Goal: Entertainment & Leisure: Consume media (video, audio)

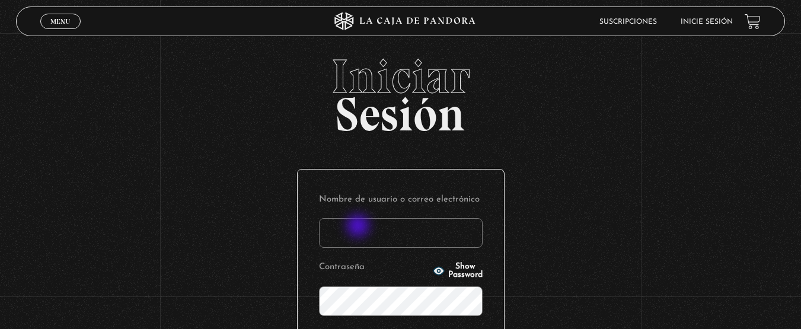
click at [359, 227] on input "Nombre de usuario o correo electrónico" at bounding box center [401, 233] width 164 height 30
type input "maurenrojaspiedra@gmail.com"
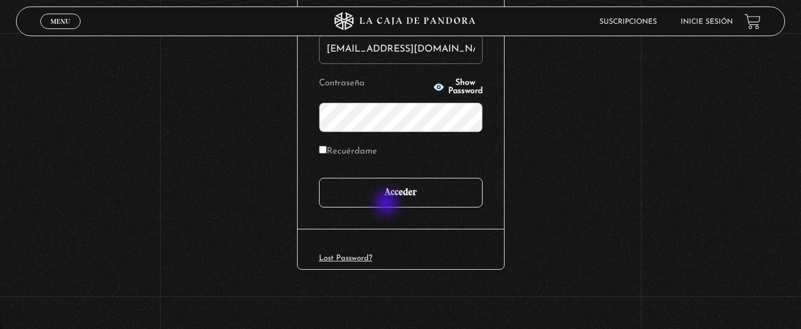
click at [388, 204] on input "Acceder" at bounding box center [401, 193] width 164 height 30
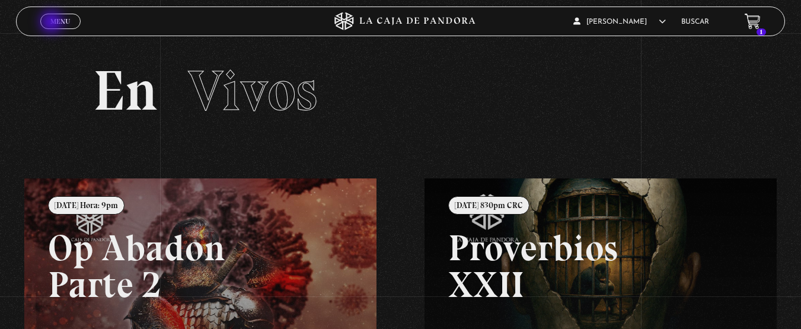
click at [53, 23] on span "Menu" at bounding box center [60, 21] width 20 height 7
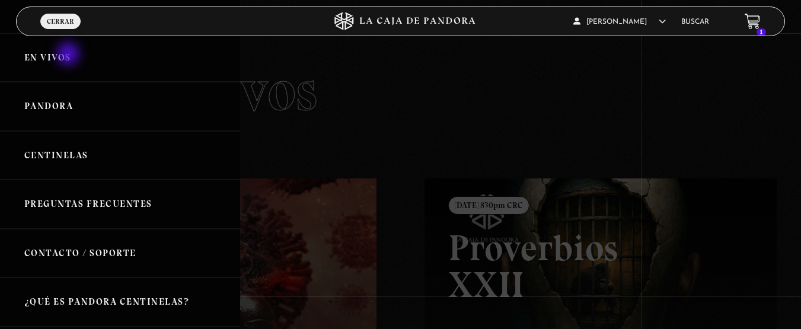
click at [69, 55] on link "En vivos" at bounding box center [120, 57] width 240 height 49
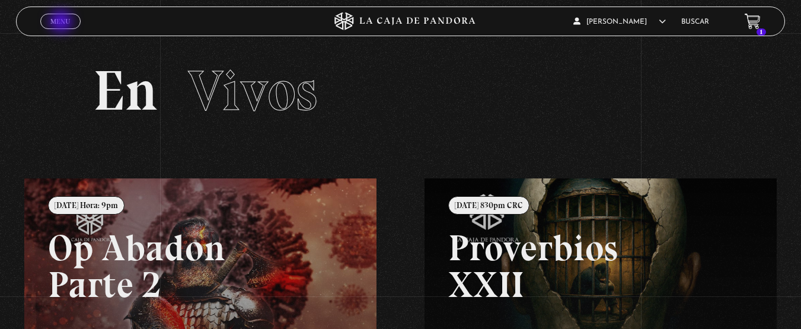
click at [62, 23] on span "Menu" at bounding box center [60, 21] width 20 height 7
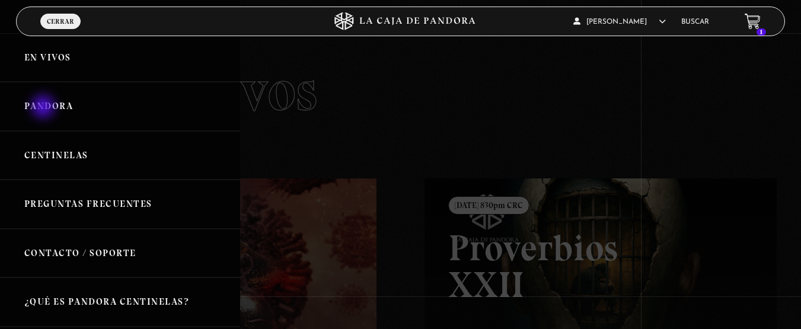
click at [44, 108] on link "Pandora" at bounding box center [120, 106] width 240 height 49
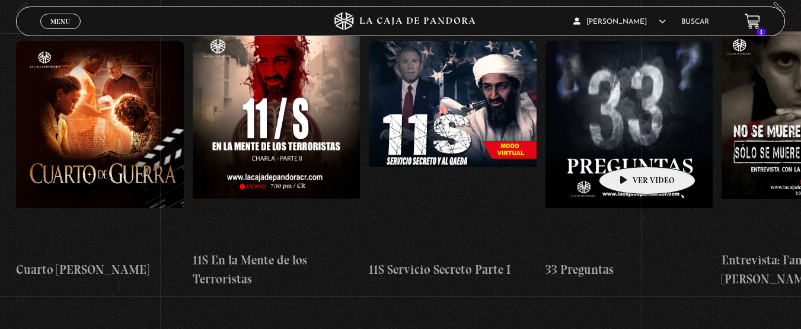
drag, startPoint x: 742, startPoint y: 126, endPoint x: 629, endPoint y: 149, distance: 116.1
click at [629, 149] on div "Cuarto de Guerra 11S En la Mente de los Terroristas 11S Servicio Secreto Parte …" at bounding box center [633, 159] width 1235 height 257
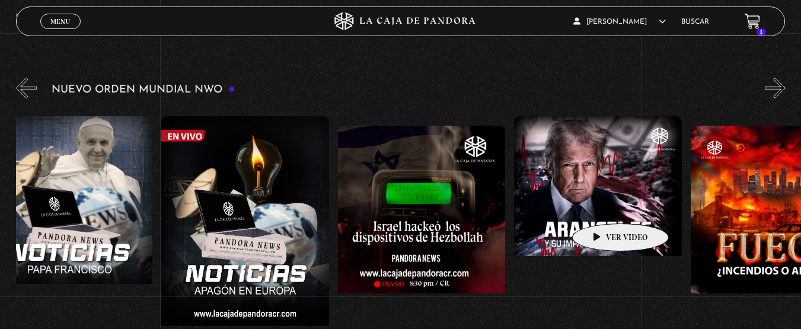
scroll to position [0, 735]
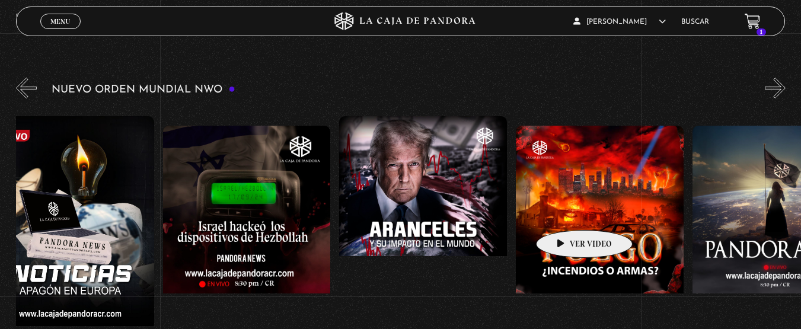
drag, startPoint x: 712, startPoint y: 183, endPoint x: 566, endPoint y: 211, distance: 148.1
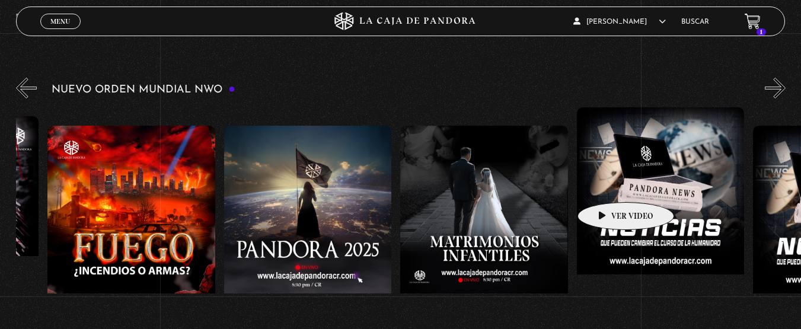
scroll to position [0, 1207]
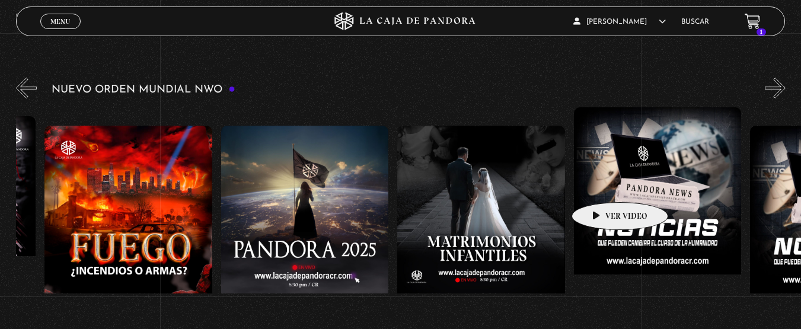
drag, startPoint x: 696, startPoint y: 179, endPoint x: 601, endPoint y: 184, distance: 94.4
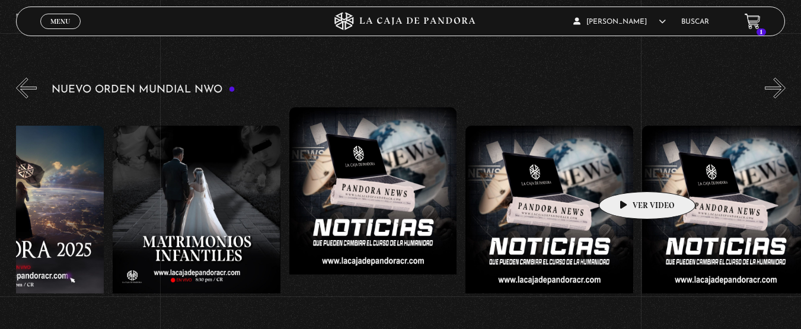
drag, startPoint x: 686, startPoint y: 171, endPoint x: 629, endPoint y: 174, distance: 56.4
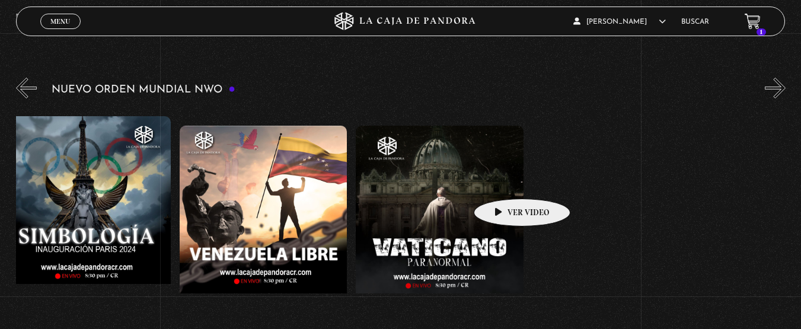
scroll to position [0, 2313]
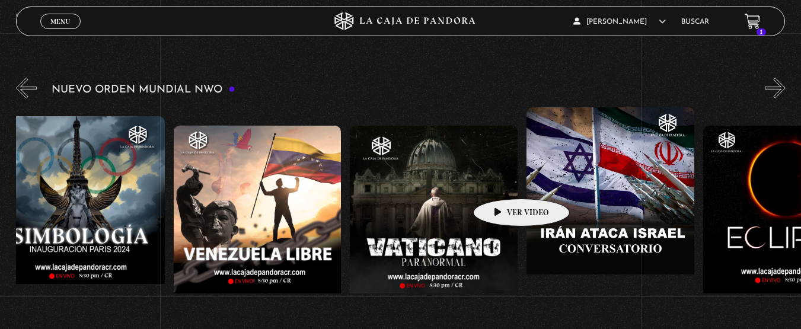
drag, startPoint x: 668, startPoint y: 174, endPoint x: 503, endPoint y: 181, distance: 165.0
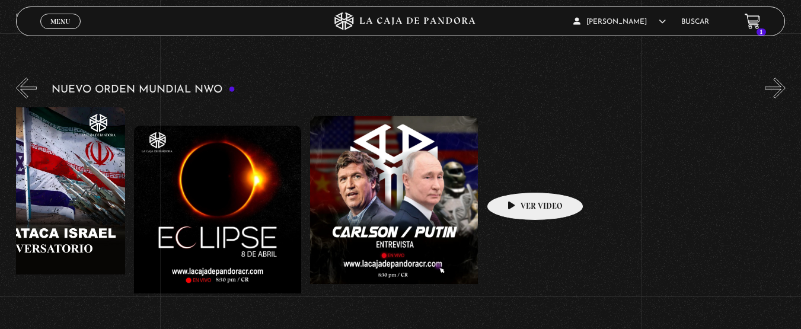
scroll to position [0, 3022]
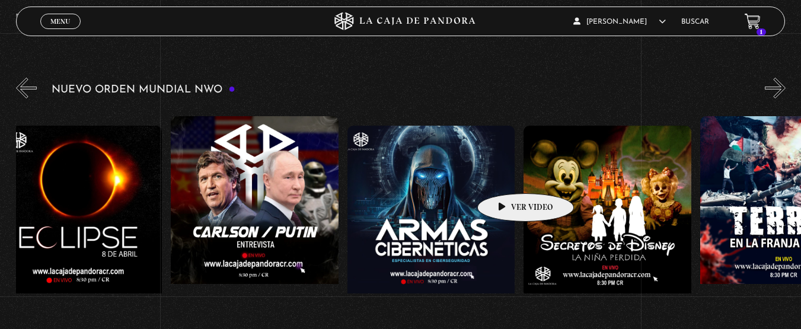
drag, startPoint x: 649, startPoint y: 167, endPoint x: 507, endPoint y: 176, distance: 142.0
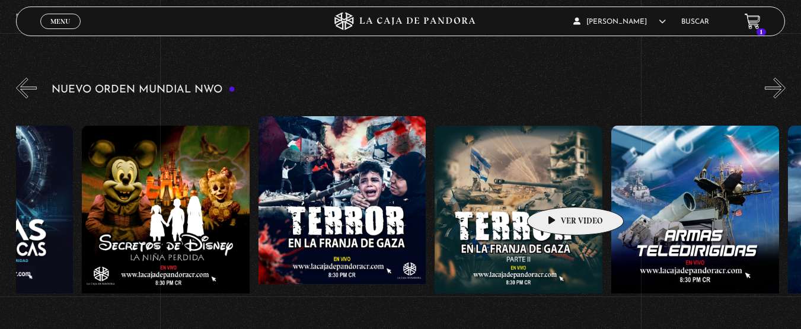
drag, startPoint x: 645, startPoint y: 187, endPoint x: 557, endPoint y: 189, distance: 88.4
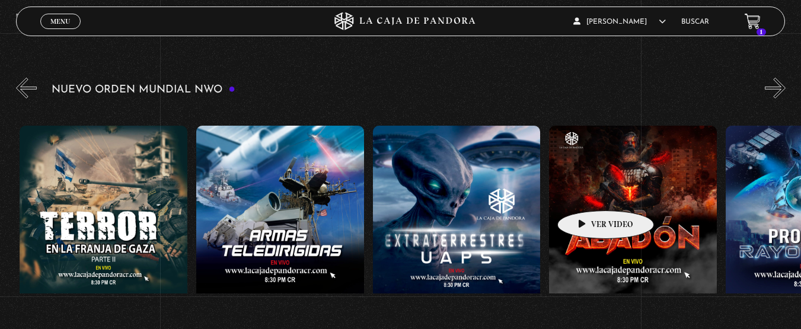
drag, startPoint x: 664, startPoint y: 187, endPoint x: 582, endPoint y: 193, distance: 82.1
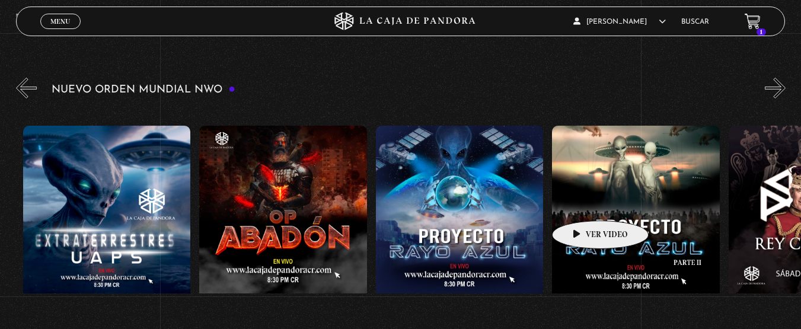
drag, startPoint x: 651, startPoint y: 189, endPoint x: 584, endPoint y: 203, distance: 68.4
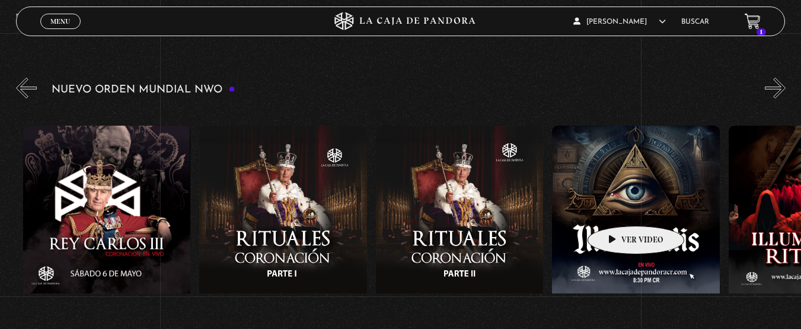
drag, startPoint x: 712, startPoint y: 186, endPoint x: 662, endPoint y: 197, distance: 51.2
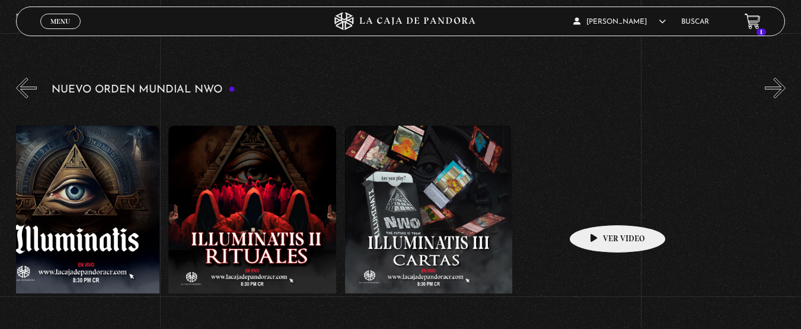
drag, startPoint x: 699, startPoint y: 195, endPoint x: 587, endPoint y: 207, distance: 112.8
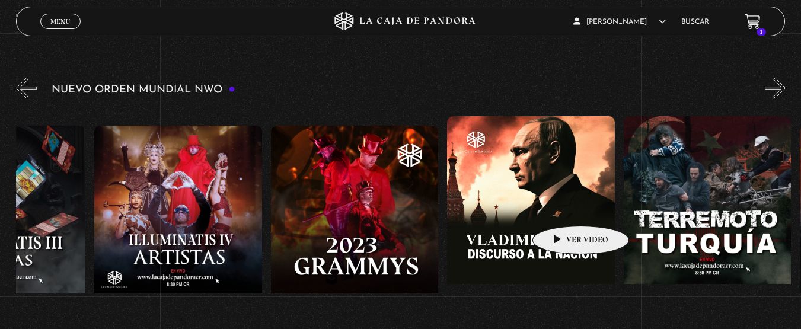
drag, startPoint x: 625, startPoint y: 205, endPoint x: 563, endPoint y: 208, distance: 62.3
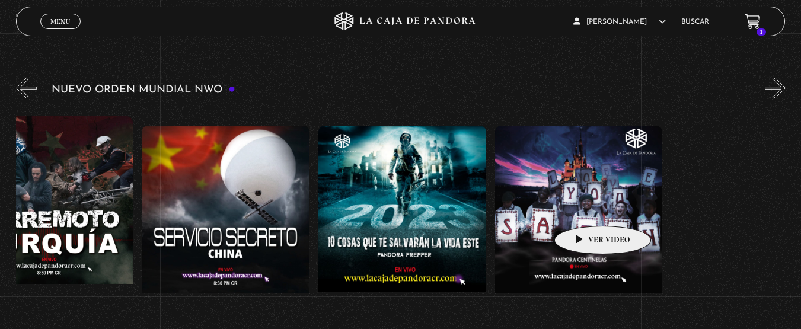
scroll to position [0, 6595]
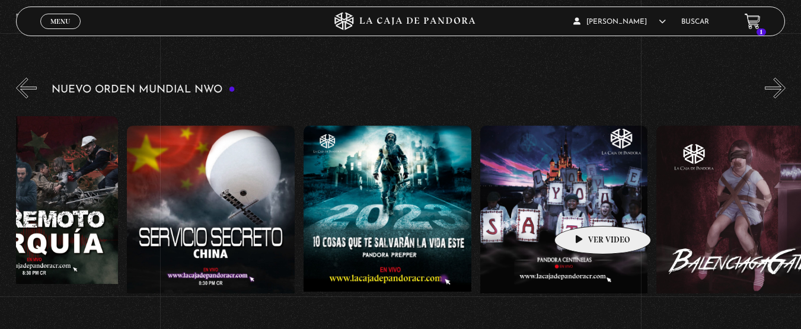
drag, startPoint x: 691, startPoint y: 206, endPoint x: 556, endPoint y: 214, distance: 135.4
click at [556, 214] on div "Células Durmientes Pandora News: Israel vrs Irán Parte I Pandora News: Israel v…" at bounding box center [215, 245] width 13588 height 276
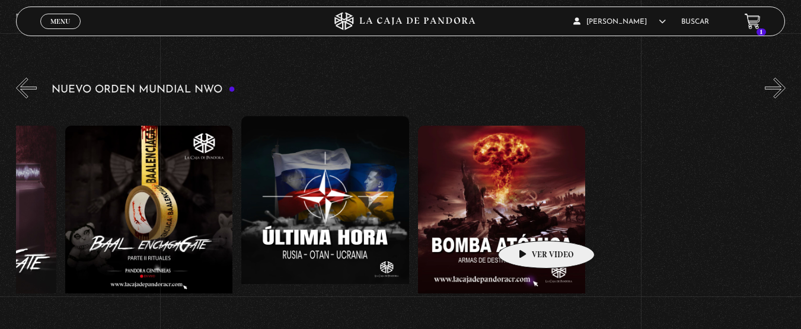
drag, startPoint x: 681, startPoint y: 210, endPoint x: 528, endPoint y: 223, distance: 153.6
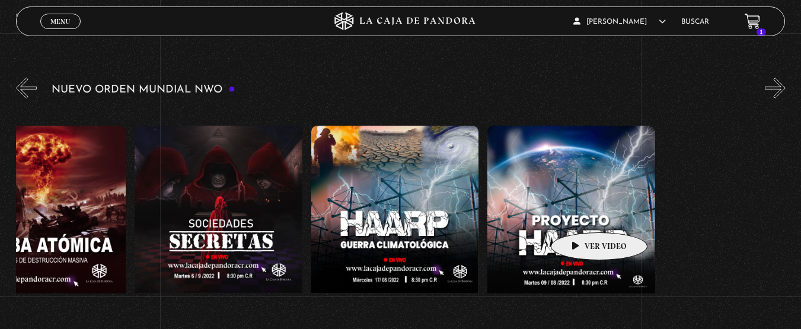
scroll to position [0, 7899]
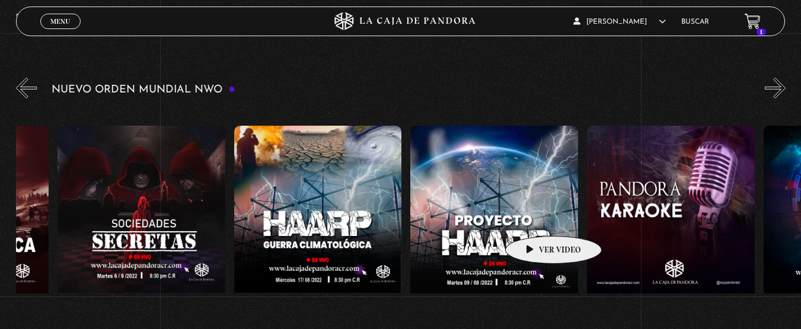
drag, startPoint x: 643, startPoint y: 215, endPoint x: 535, endPoint y: 218, distance: 108.0
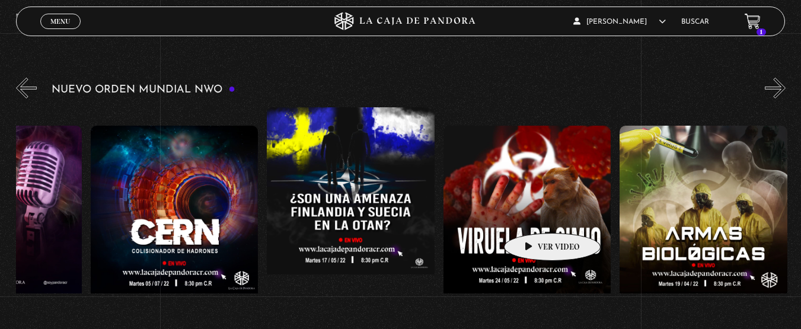
drag, startPoint x: 668, startPoint y: 213, endPoint x: 545, endPoint y: 216, distance: 123.4
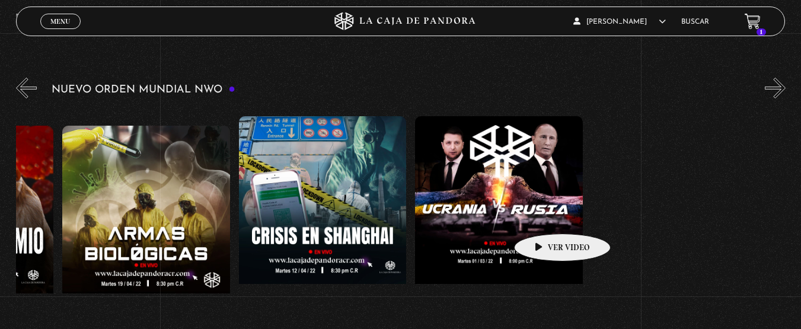
scroll to position [0, 9153]
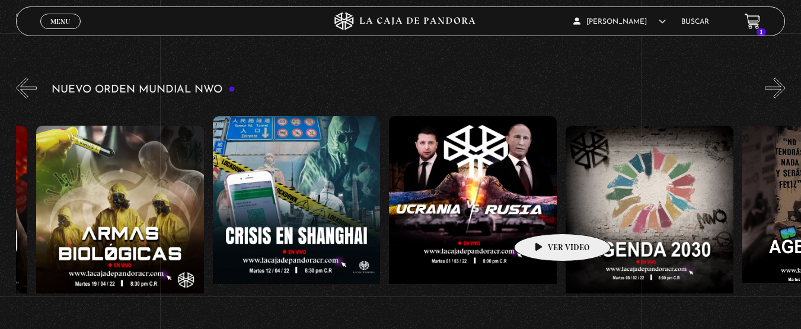
drag, startPoint x: 659, startPoint y: 207, endPoint x: 543, endPoint y: 217, distance: 117.3
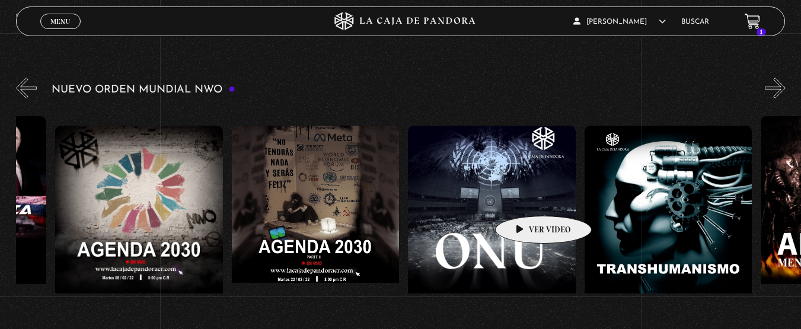
drag, startPoint x: 601, startPoint y: 198, endPoint x: 534, endPoint y: 198, distance: 67.6
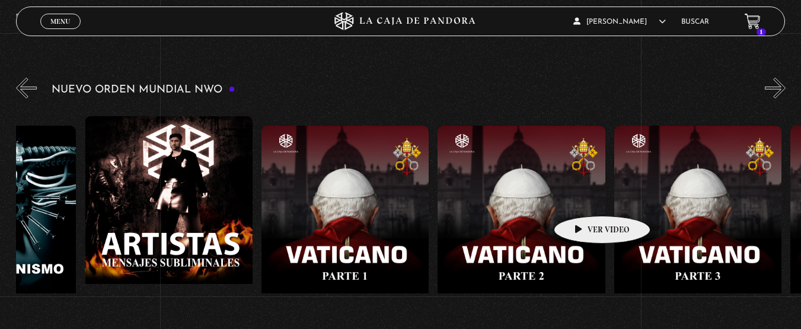
drag, startPoint x: 685, startPoint y: 199, endPoint x: 544, endPoint y: 199, distance: 140.5
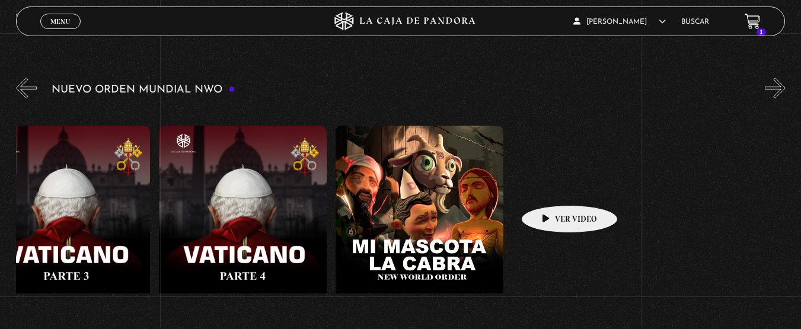
scroll to position [0, 11045]
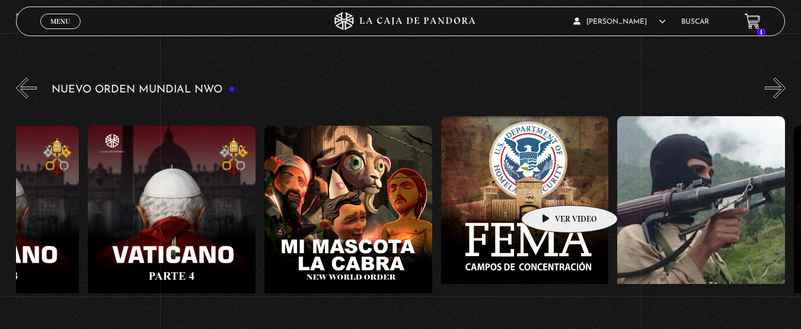
drag, startPoint x: 686, startPoint y: 195, endPoint x: 544, endPoint y: 188, distance: 141.9
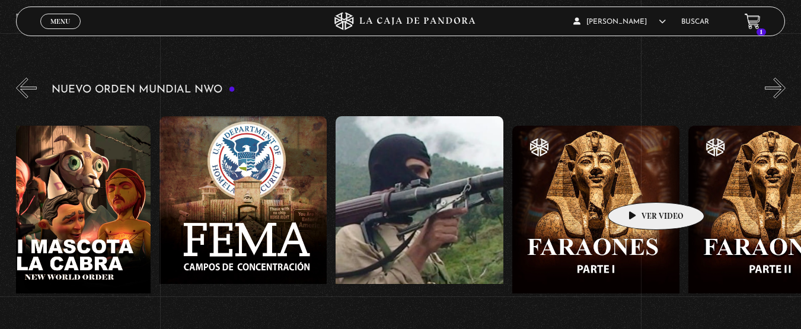
drag, startPoint x: 681, startPoint y: 184, endPoint x: 637, endPoint y: 184, distance: 43.9
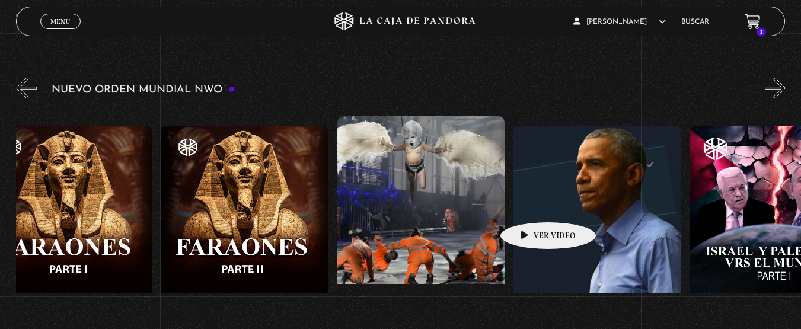
scroll to position [0, 12080]
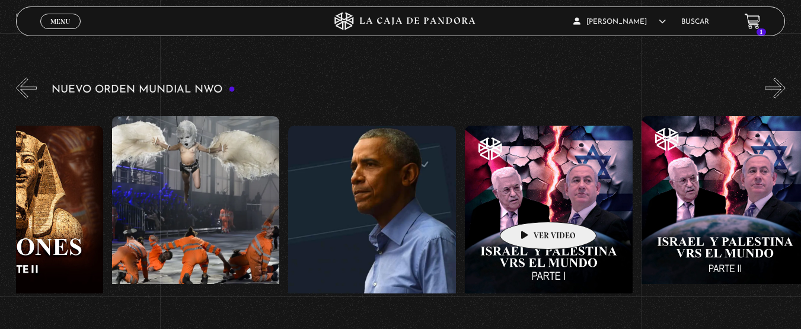
drag, startPoint x: 658, startPoint y: 186, endPoint x: 513, endPoint y: 205, distance: 146.6
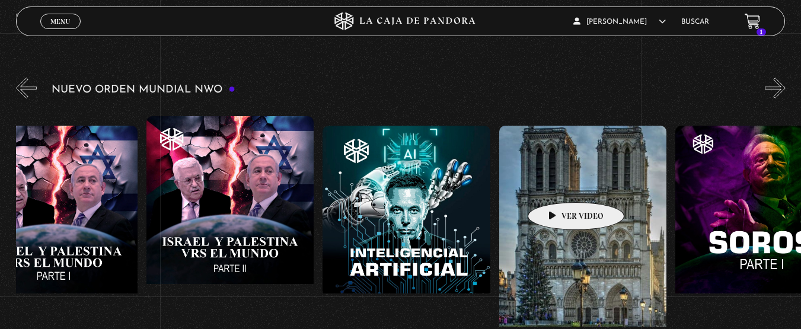
drag, startPoint x: 656, startPoint y: 186, endPoint x: 555, endPoint y: 184, distance: 100.8
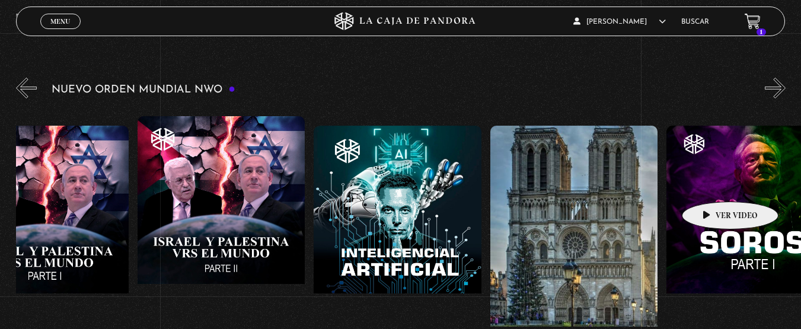
scroll to position [0, 12794]
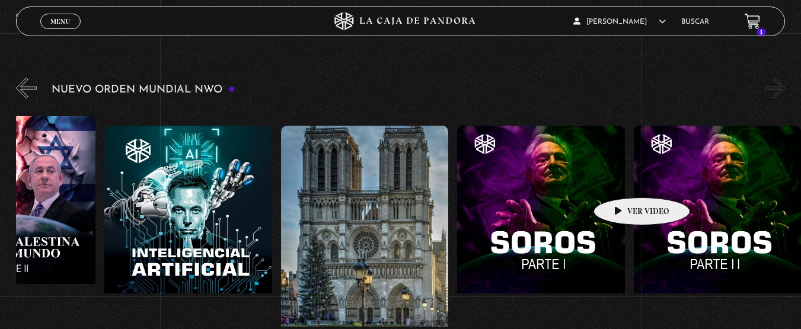
drag, startPoint x: 711, startPoint y: 184, endPoint x: 581, endPoint y: 178, distance: 130.6
click at [581, 178] on figure at bounding box center [541, 232] width 168 height 213
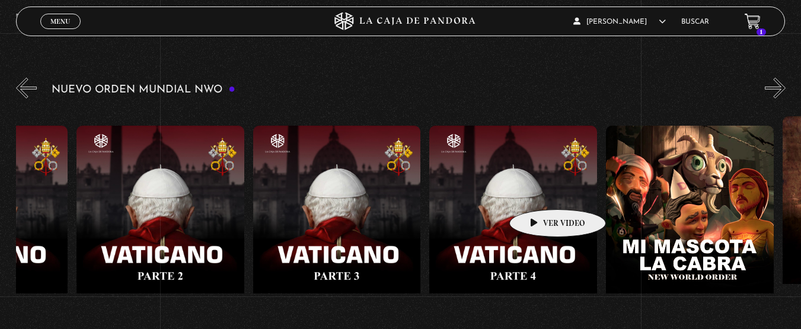
drag, startPoint x: 178, startPoint y: 183, endPoint x: 595, endPoint y: 197, distance: 417.7
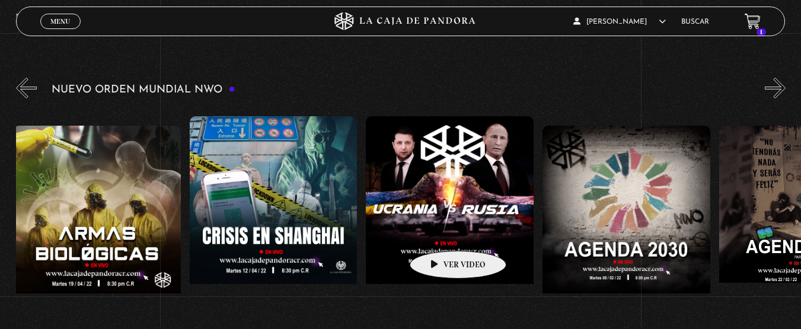
drag, startPoint x: 94, startPoint y: 209, endPoint x: 452, endPoint y: 232, distance: 359.0
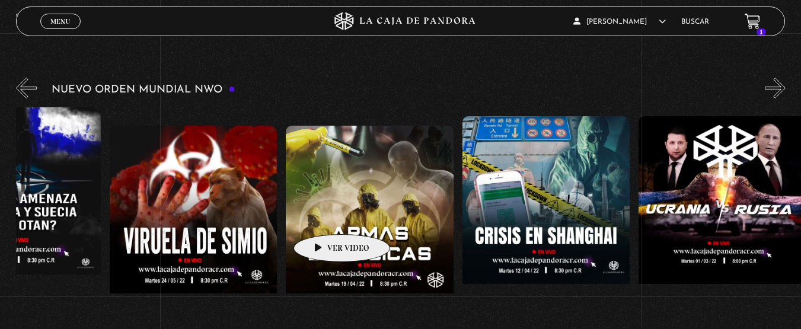
drag, startPoint x: 339, startPoint y: 215, endPoint x: 683, endPoint y: 226, distance: 343.6
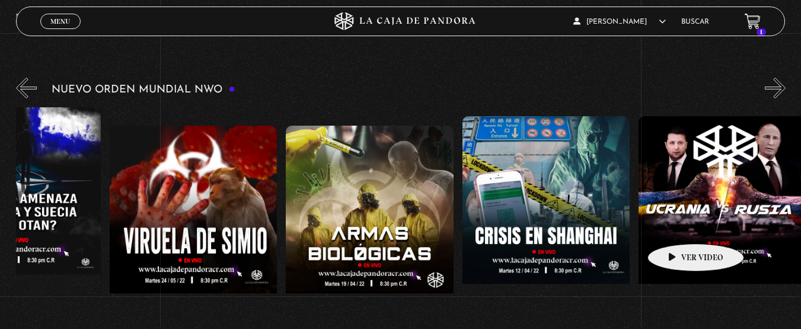
scroll to position [0, 7133]
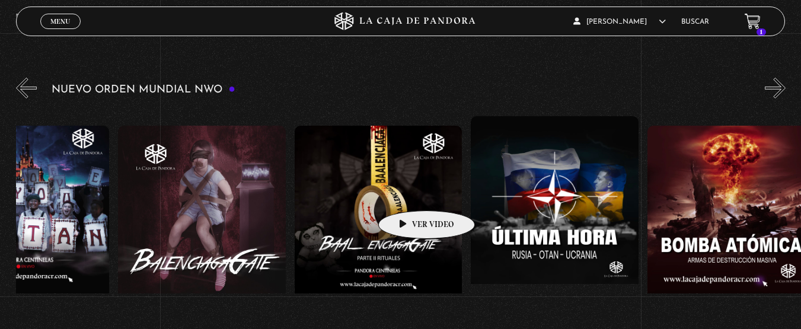
drag, startPoint x: 173, startPoint y: 187, endPoint x: 457, endPoint y: 202, distance: 284.5
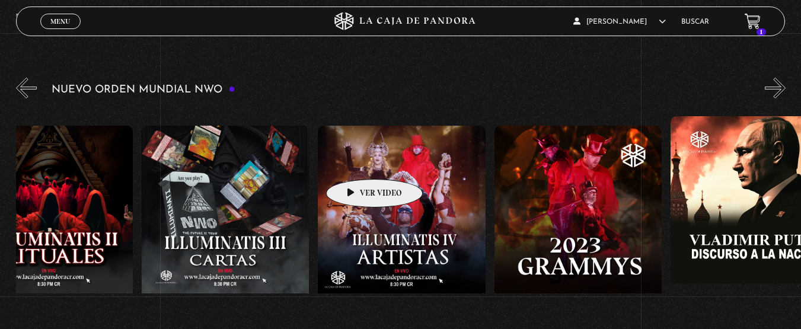
drag, startPoint x: 102, startPoint y: 155, endPoint x: 413, endPoint y: 161, distance: 310.8
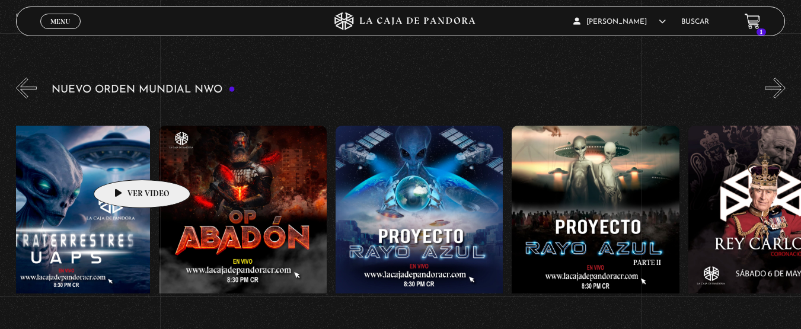
drag, startPoint x: 129, startPoint y: 162, endPoint x: 345, endPoint y: 171, distance: 216.6
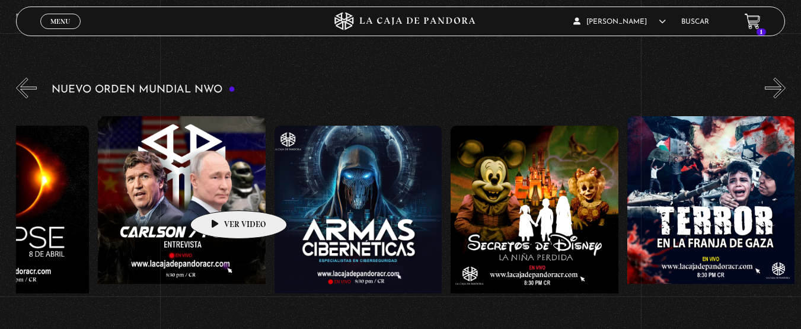
drag, startPoint x: 216, startPoint y: 193, endPoint x: 281, endPoint y: 199, distance: 64.9
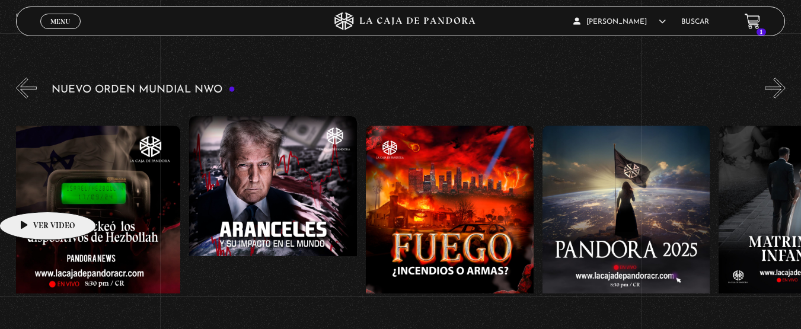
drag
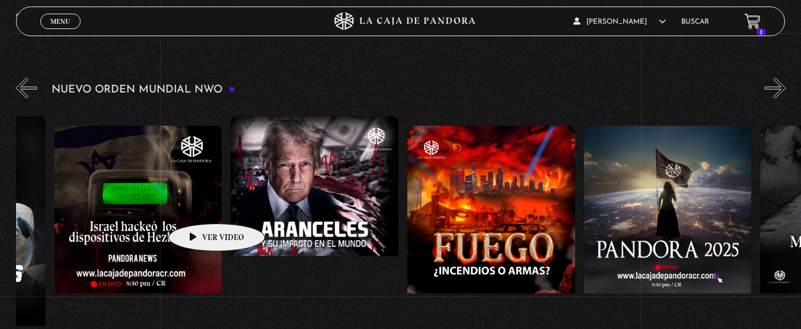
scroll to position [0, 0]
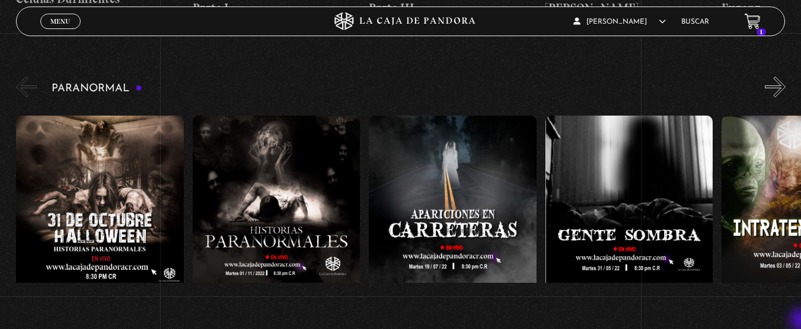
scroll to position [1202, 0]
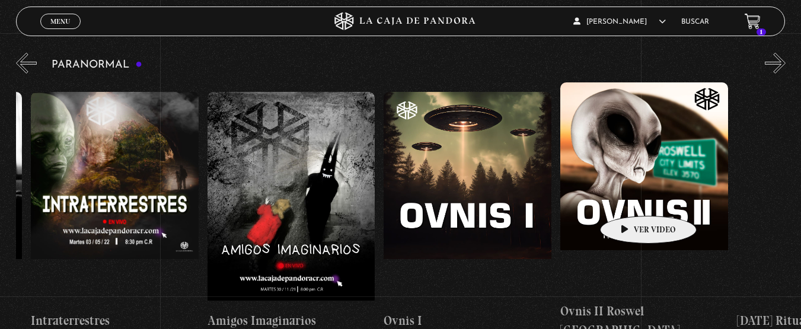
drag, startPoint x: 767, startPoint y: 154, endPoint x: 631, endPoint y: 197, distance: 143.1
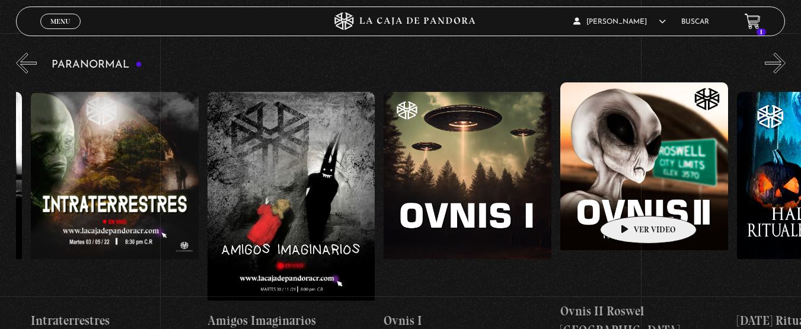
click at [631, 197] on div "31 Octubre Halloween Historias Paranormales Apariciones en Carretera Gente Somb…" at bounding box center [295, 210] width 1941 height 257
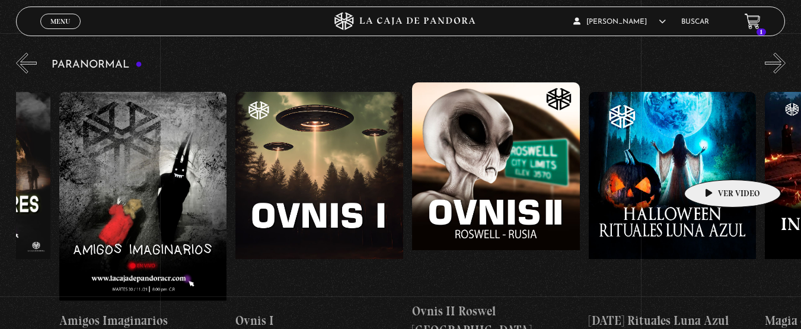
scroll to position [0, 815]
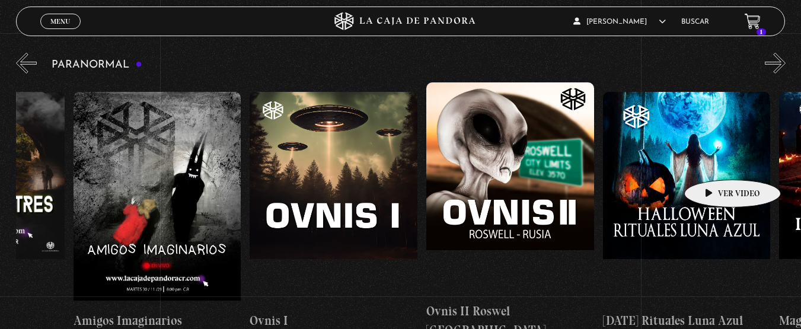
drag, startPoint x: 745, startPoint y: 159, endPoint x: 719, endPoint y: 171, distance: 29.4
click at [719, 171] on link "Halloween Rituales Luna Azul" at bounding box center [687, 210] width 168 height 257
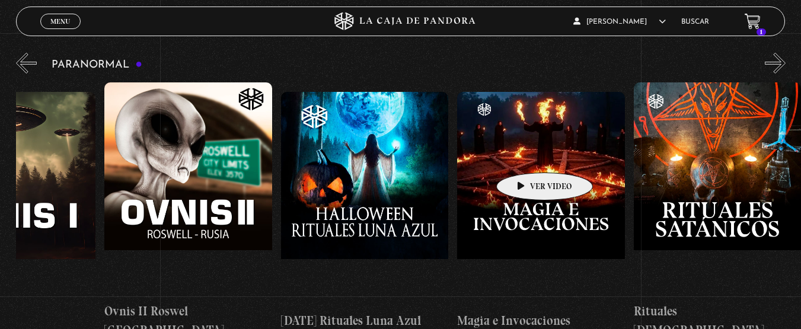
drag, startPoint x: 670, startPoint y: 146, endPoint x: 527, endPoint y: 154, distance: 143.1
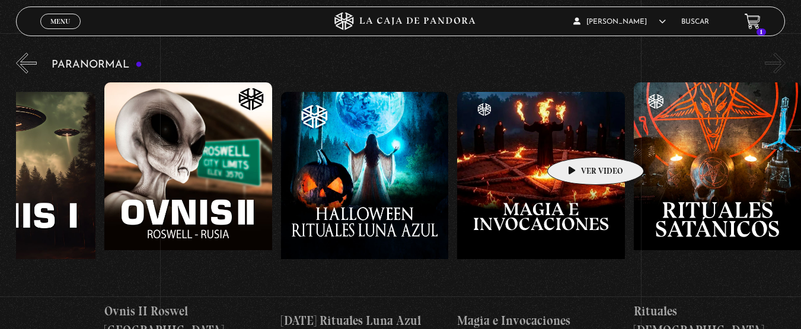
drag, startPoint x: 659, startPoint y: 154, endPoint x: 558, endPoint y: 141, distance: 101.7
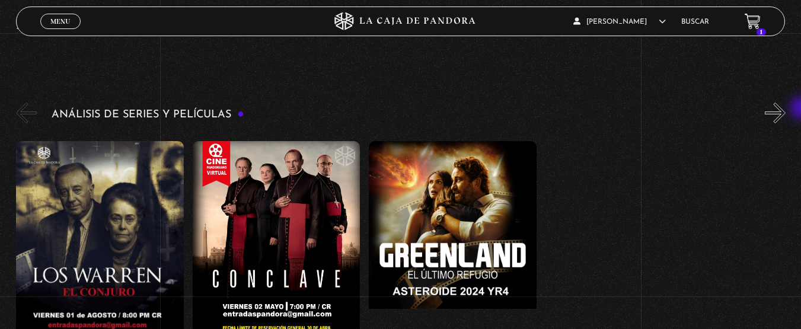
scroll to position [2169, 0]
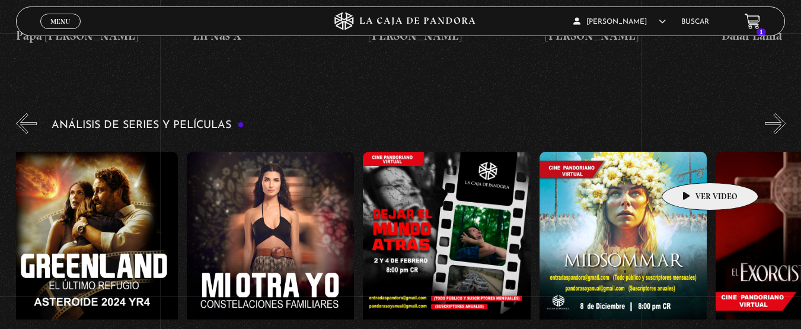
drag, startPoint x: 759, startPoint y: 166, endPoint x: 681, endPoint y: 166, distance: 77.7
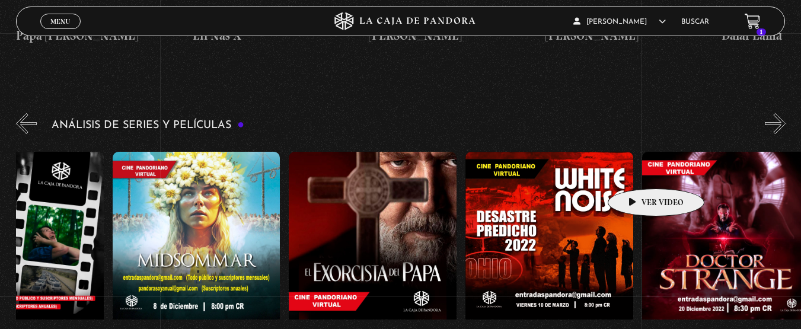
scroll to position [0, 798]
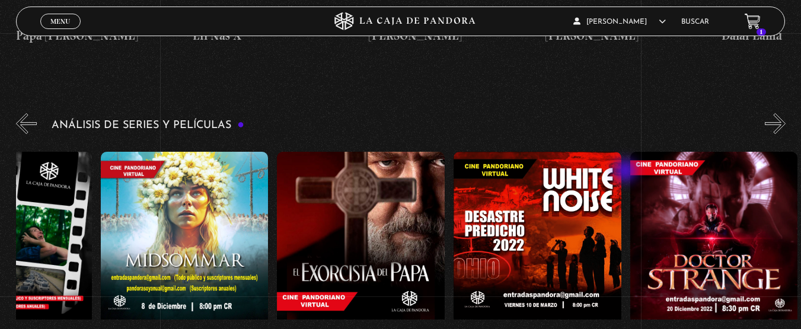
drag, startPoint x: 709, startPoint y: 168, endPoint x: 627, endPoint y: 172, distance: 81.9
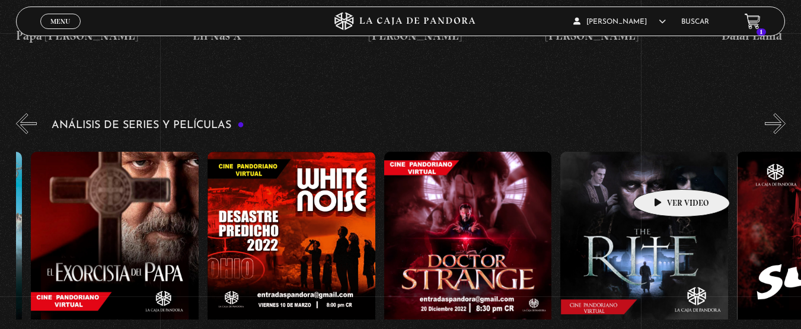
scroll to position [0, 1204]
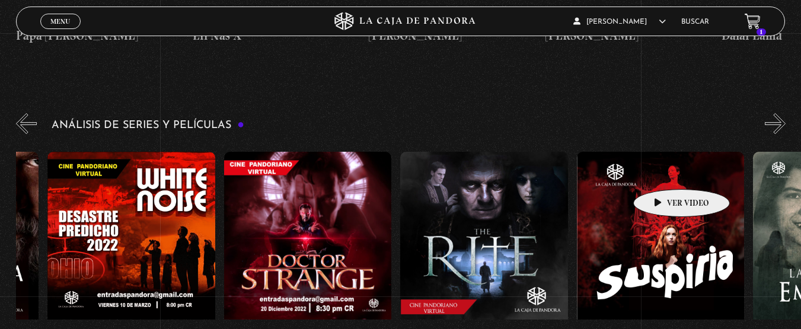
drag, startPoint x: 738, startPoint y: 176, endPoint x: 656, endPoint y: 172, distance: 81.3
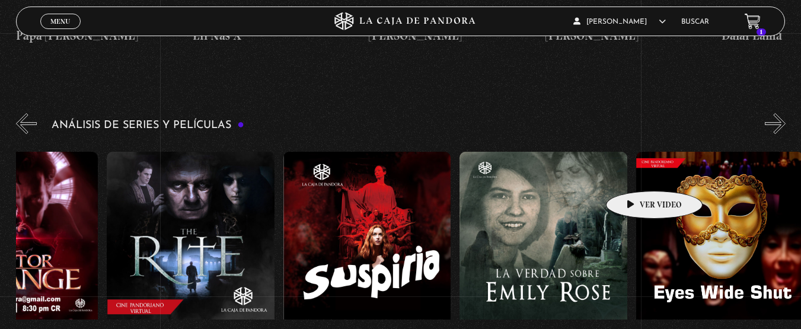
scroll to position [0, 1551]
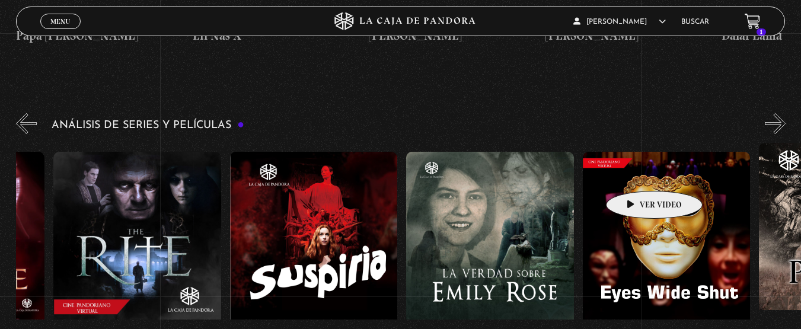
drag, startPoint x: 702, startPoint y: 177, endPoint x: 633, endPoint y: 173, distance: 69.5
click at [633, 173] on div "El Conjuro Conclave Greenland – Meteoritos Mi Otra Yo Dejar el Mundo Atrás Mids…" at bounding box center [494, 271] width 4059 height 257
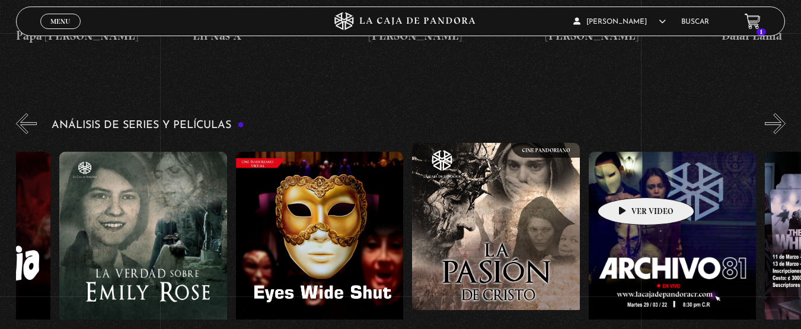
drag, startPoint x: 696, startPoint y: 180, endPoint x: 626, endPoint y: 180, distance: 70.0
click at [626, 180] on div "El Conjuro Conclave Greenland – Meteoritos Mi Otra Yo Dejar el Mundo Atrás Mids…" at bounding box center [147, 271] width 4059 height 257
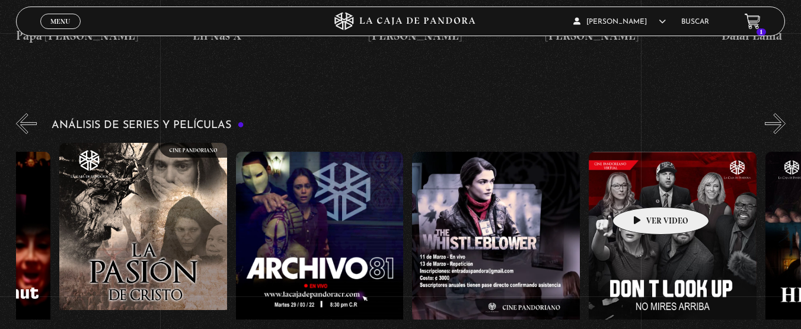
scroll to position [0, 2325]
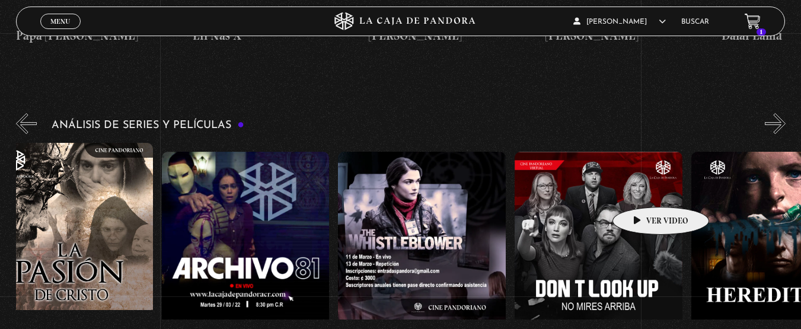
drag, startPoint x: 713, startPoint y: 183, endPoint x: 628, endPoint y: 191, distance: 85.2
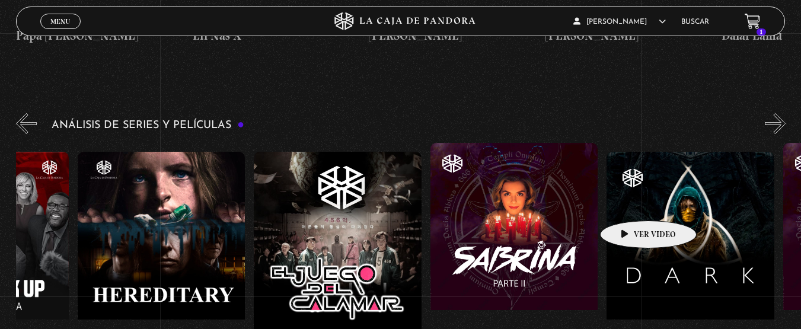
drag, startPoint x: 702, startPoint y: 194, endPoint x: 632, endPoint y: 200, distance: 69.6
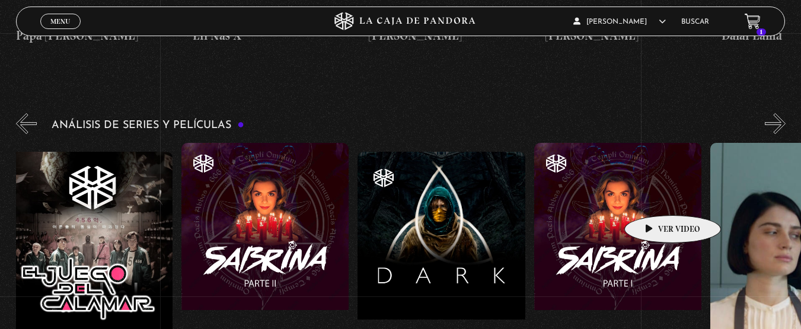
scroll to position [0, 3265]
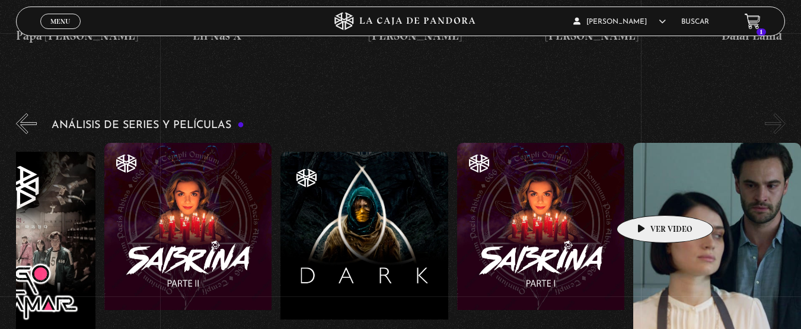
drag, startPoint x: 714, startPoint y: 199, endPoint x: 646, endPoint y: 197, distance: 67.6
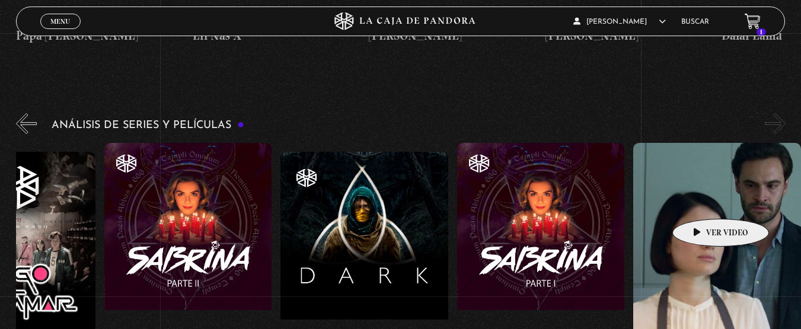
drag, startPoint x: 731, startPoint y: 200, endPoint x: 682, endPoint y: 202, distance: 49.3
click at [682, 202] on figure at bounding box center [717, 249] width 168 height 213
drag, startPoint x: 707, startPoint y: 207, endPoint x: 684, endPoint y: 209, distance: 23.8
click at [684, 209] on figure at bounding box center [717, 249] width 168 height 213
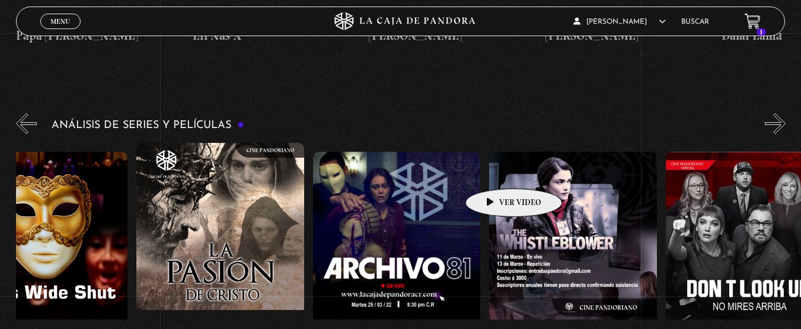
drag, startPoint x: 508, startPoint y: 170, endPoint x: 691, endPoint y: 177, distance: 184.0
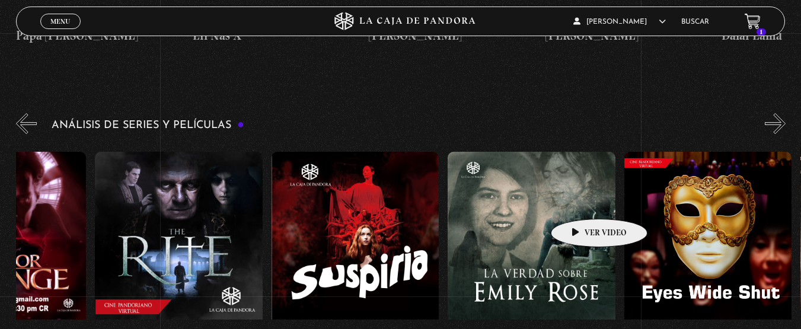
drag, startPoint x: 429, startPoint y: 203, endPoint x: 651, endPoint y: 202, distance: 221.8
click at [655, 206] on div "El Conjuro Conclave Greenland – Meteoritos Mi Otra Yo Dejar el Mundo Atrás Mids…" at bounding box center [536, 271] width 4059 height 257
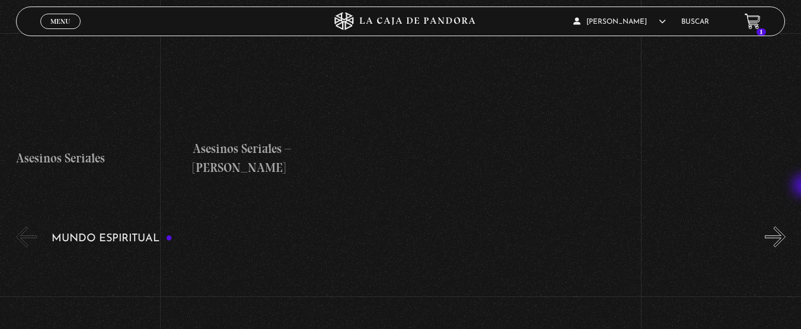
scroll to position [4114, 0]
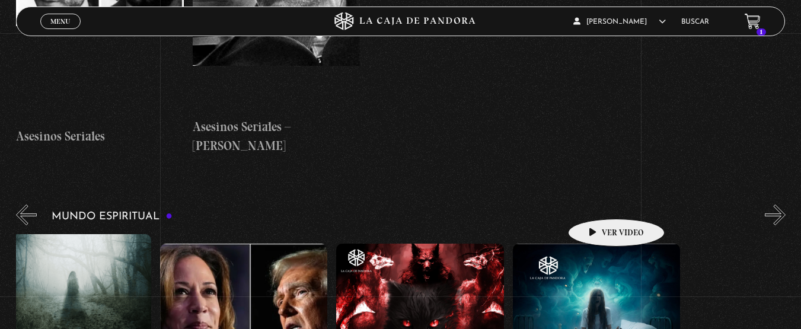
drag, startPoint x: 675, startPoint y: 196, endPoint x: 701, endPoint y: 182, distance: 29.7
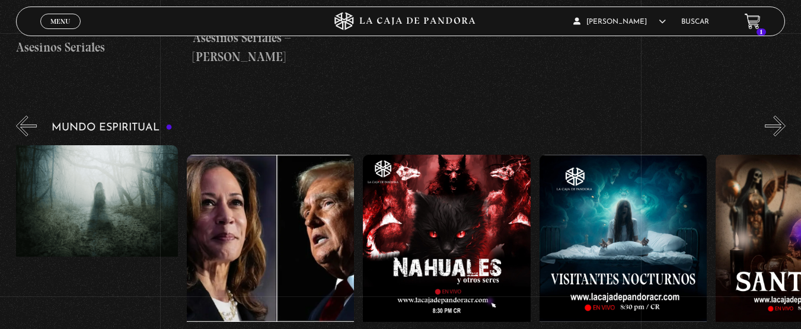
scroll to position [4158, 0]
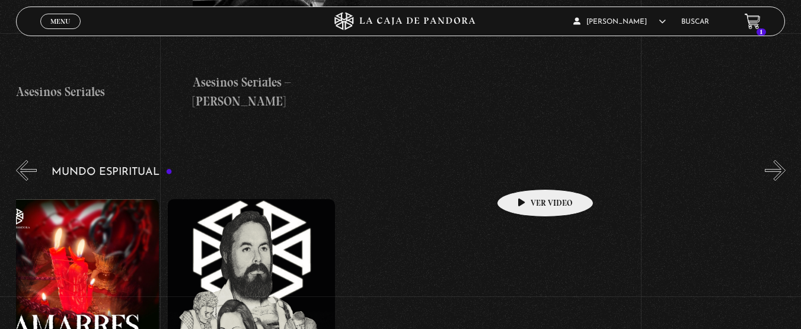
drag, startPoint x: 713, startPoint y: 166, endPoint x: 534, endPoint y: 172, distance: 179.8
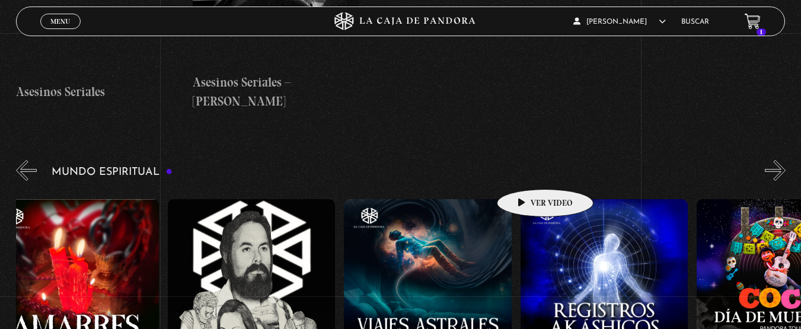
click at [534, 190] on div "Frecuencia Roja Expediente I Pandora Paranormal Especial Halloween: Pandora Par…" at bounding box center [520, 318] width 3529 height 257
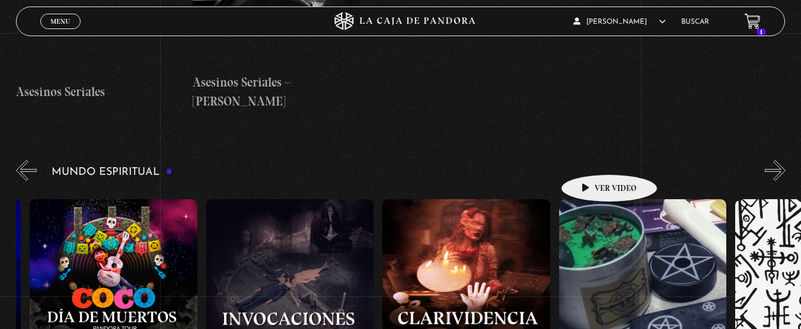
drag, startPoint x: 645, startPoint y: 147, endPoint x: 579, endPoint y: 163, distance: 68.3
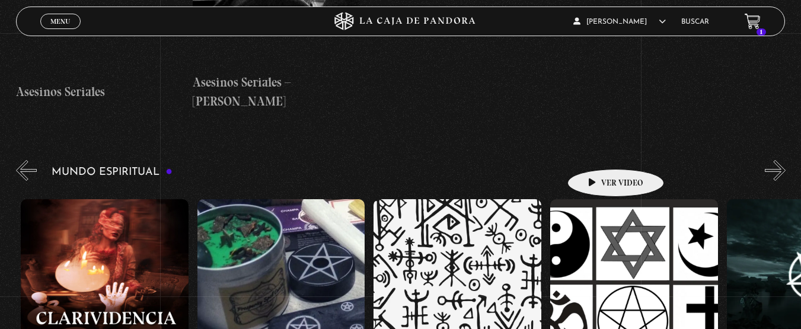
scroll to position [0, 2562]
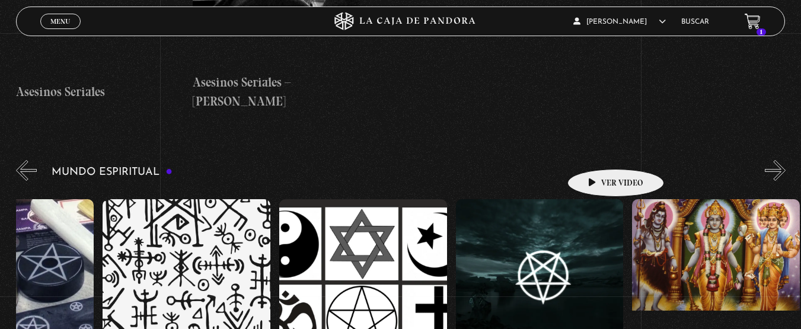
drag, startPoint x: 638, startPoint y: 152, endPoint x: 507, endPoint y: 152, distance: 130.5
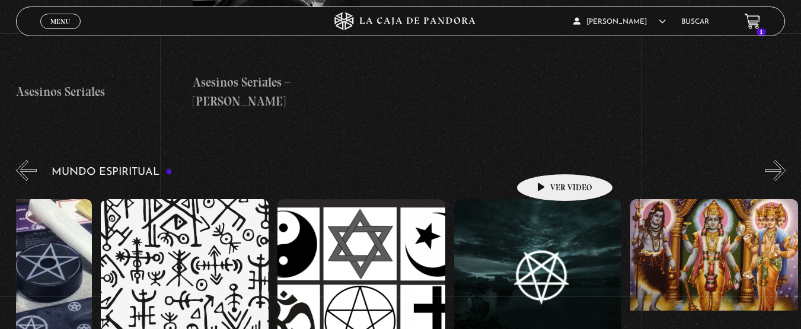
scroll to position [0, 2735]
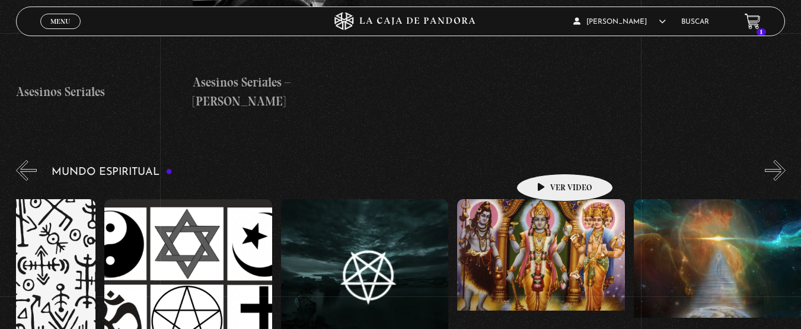
drag, startPoint x: 543, startPoint y: 155, endPoint x: 422, endPoint y: 164, distance: 120.7
click at [422, 199] on figure at bounding box center [365, 305] width 168 height 213
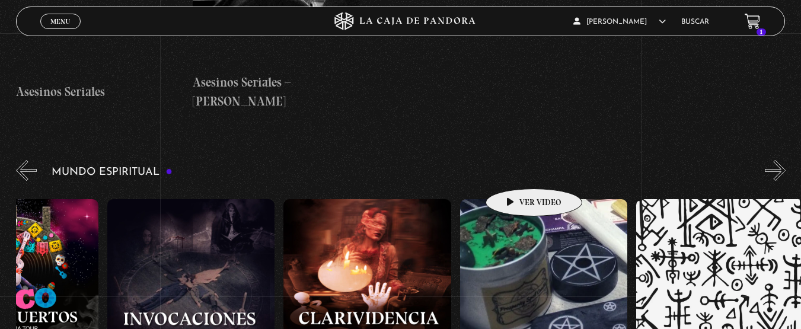
drag, startPoint x: 388, startPoint y: 168, endPoint x: 549, endPoint y: 170, distance: 160.7
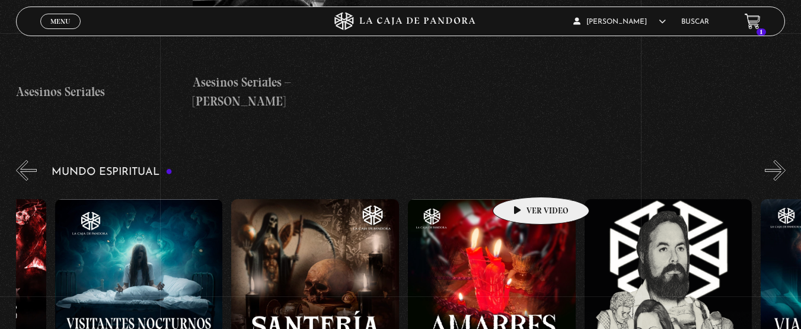
drag, startPoint x: 339, startPoint y: 182, endPoint x: 532, endPoint y: 180, distance: 193.3
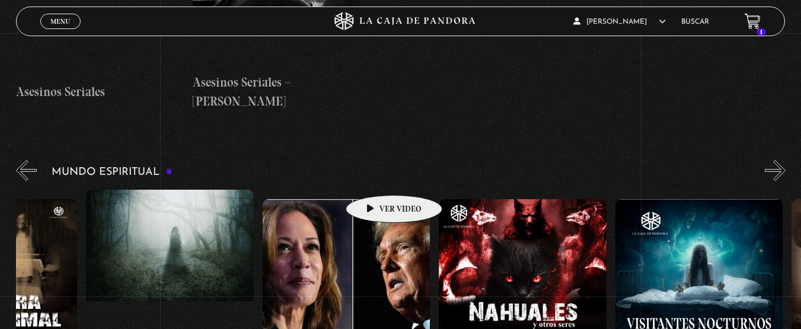
scroll to position [0, 161]
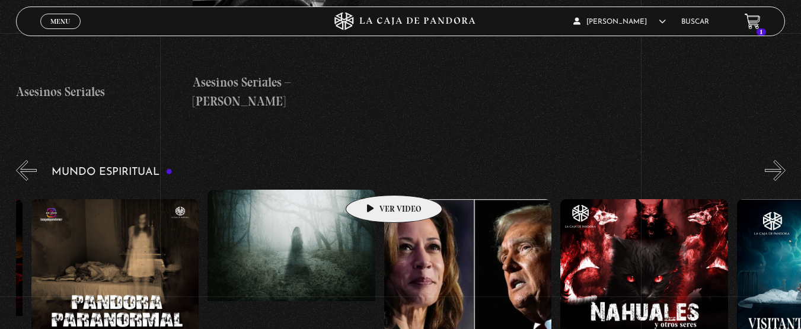
drag, startPoint x: 375, startPoint y: 177, endPoint x: 512, endPoint y: 174, distance: 136.4
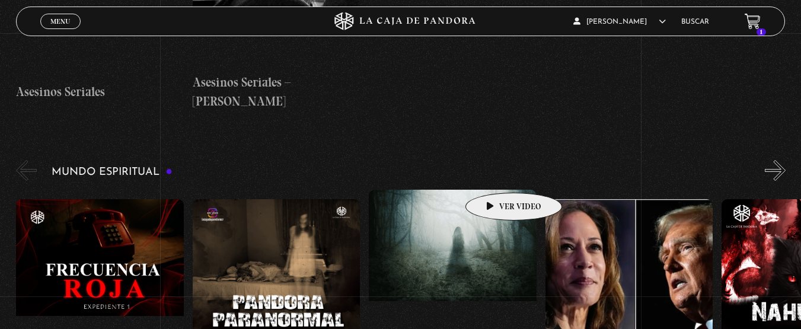
drag, startPoint x: 400, startPoint y: 175, endPoint x: 497, endPoint y: 176, distance: 96.7
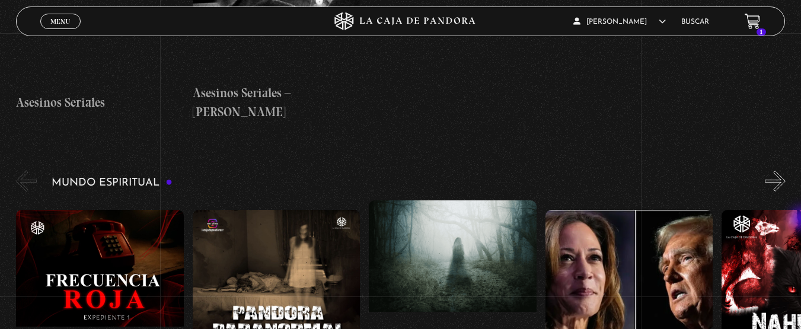
scroll to position [4158, 0]
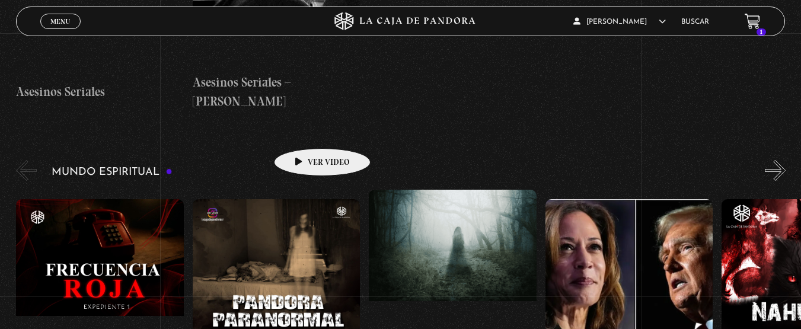
click at [304, 199] on figure at bounding box center [277, 305] width 168 height 213
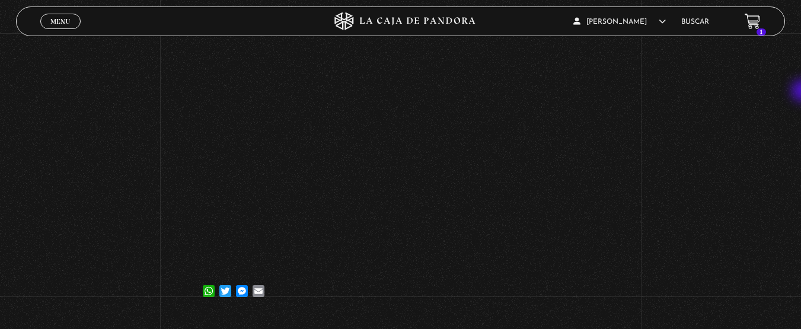
scroll to position [219, 0]
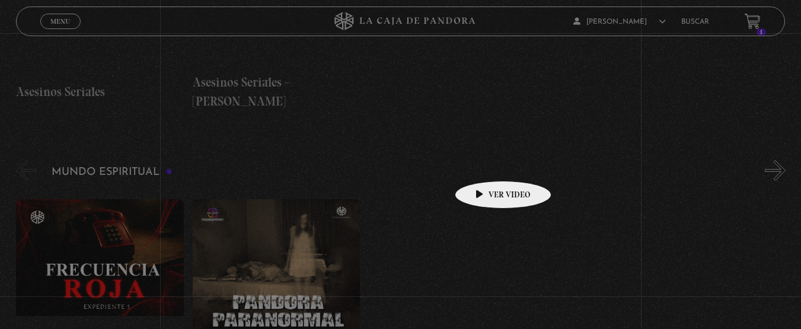
scroll to position [4158, 0]
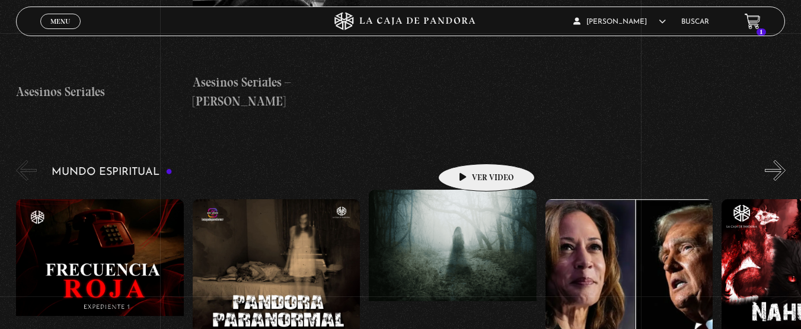
click at [468, 190] on figure at bounding box center [453, 296] width 168 height 213
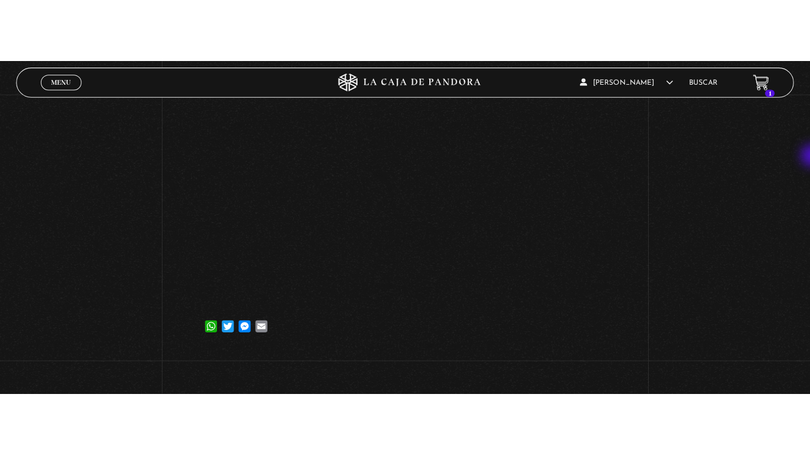
scroll to position [262, 0]
